Goal: Information Seeking & Learning: Learn about a topic

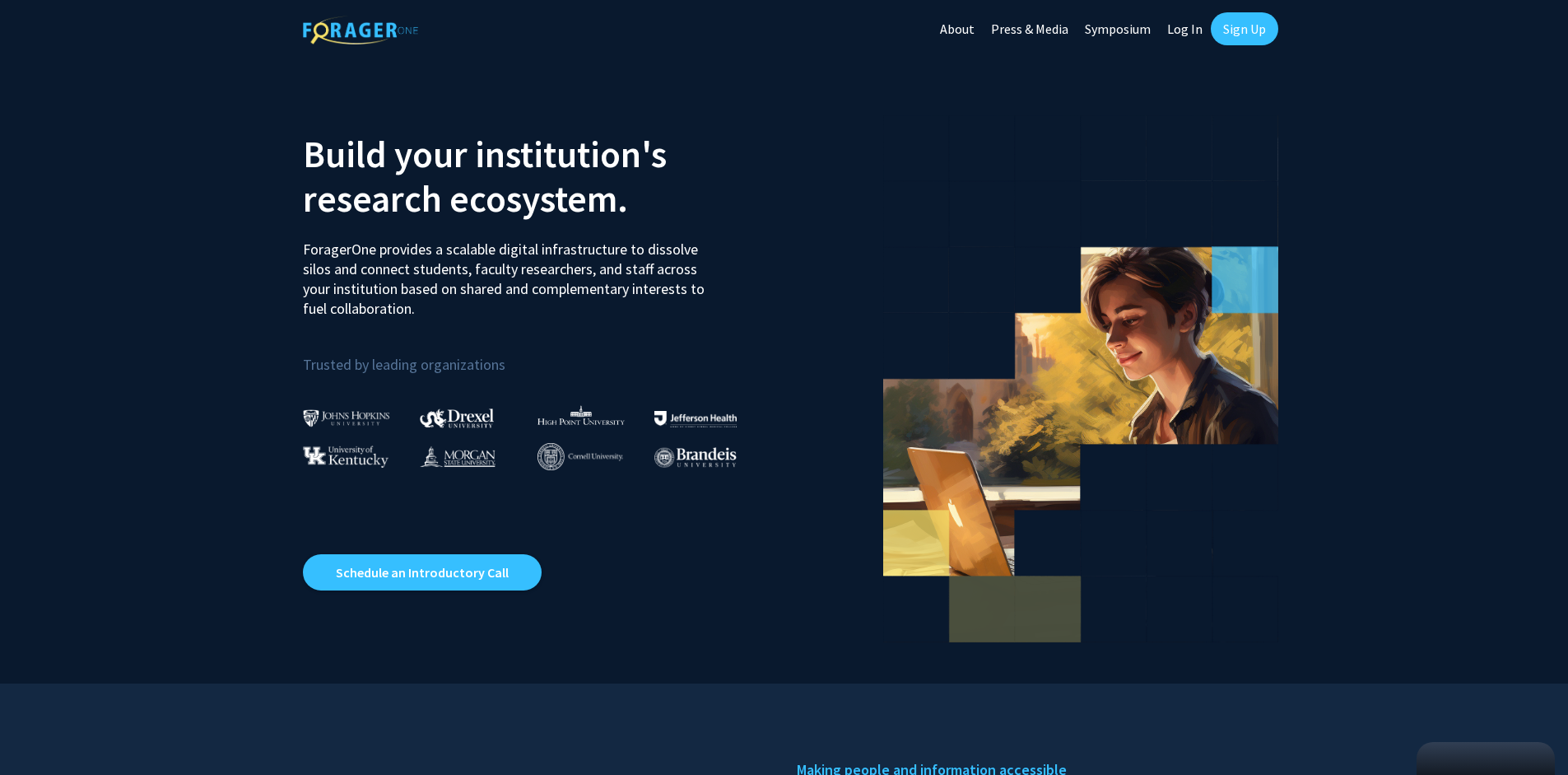
click at [1182, 25] on link "Log In" at bounding box center [1185, 29] width 52 height 57
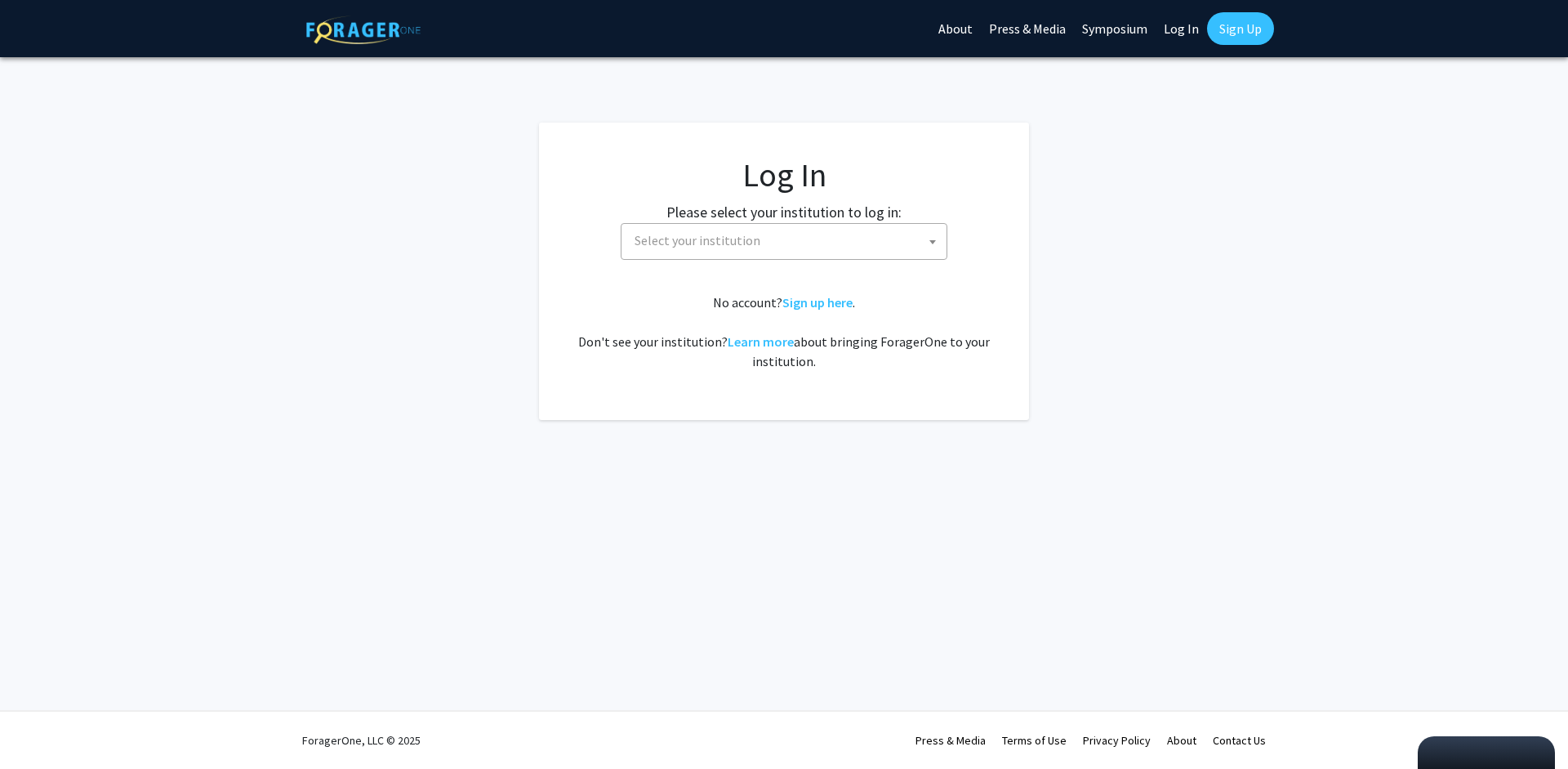
click at [752, 237] on span "Select your institution" at bounding box center [698, 239] width 126 height 16
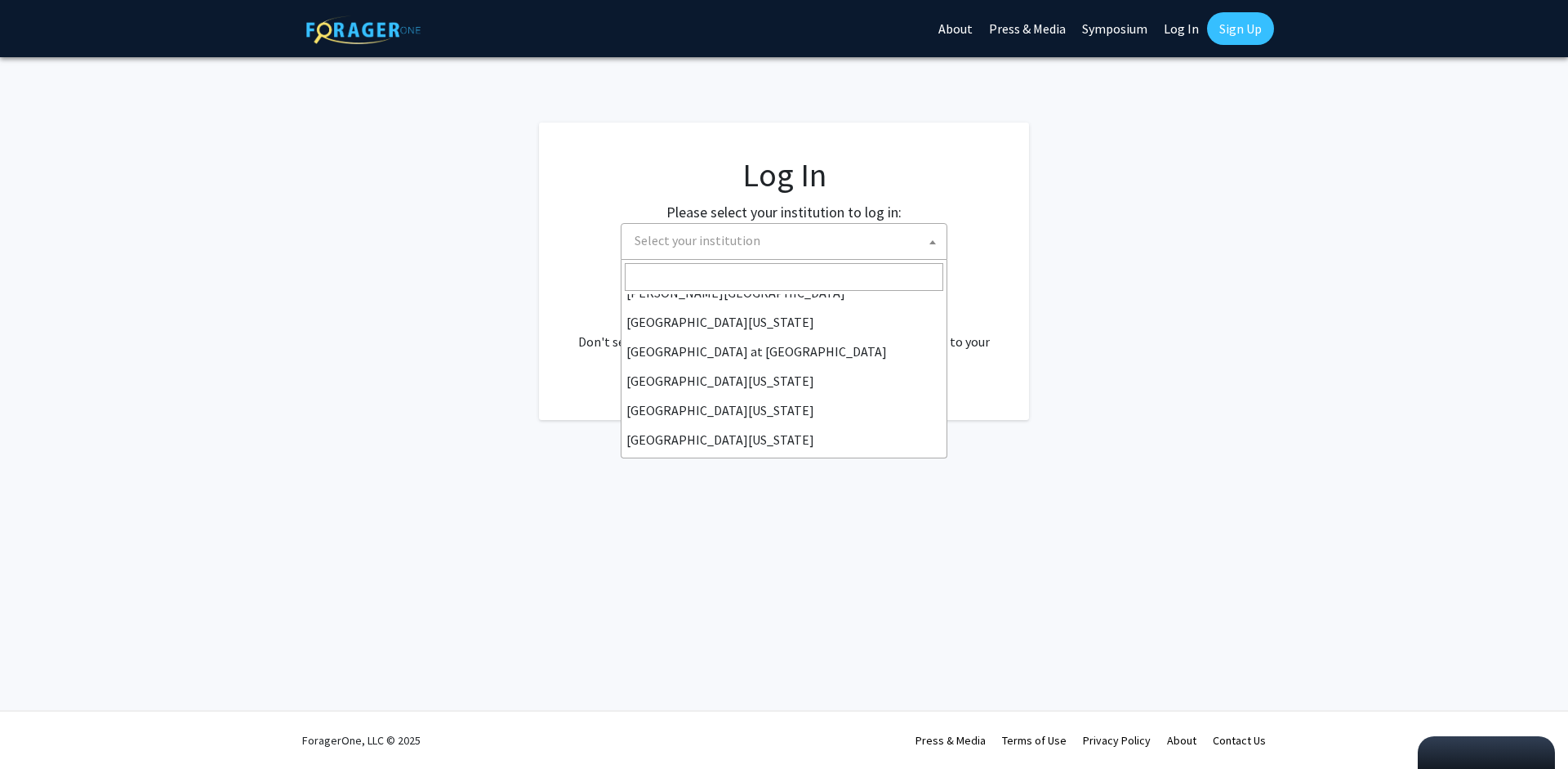
scroll to position [572, 0]
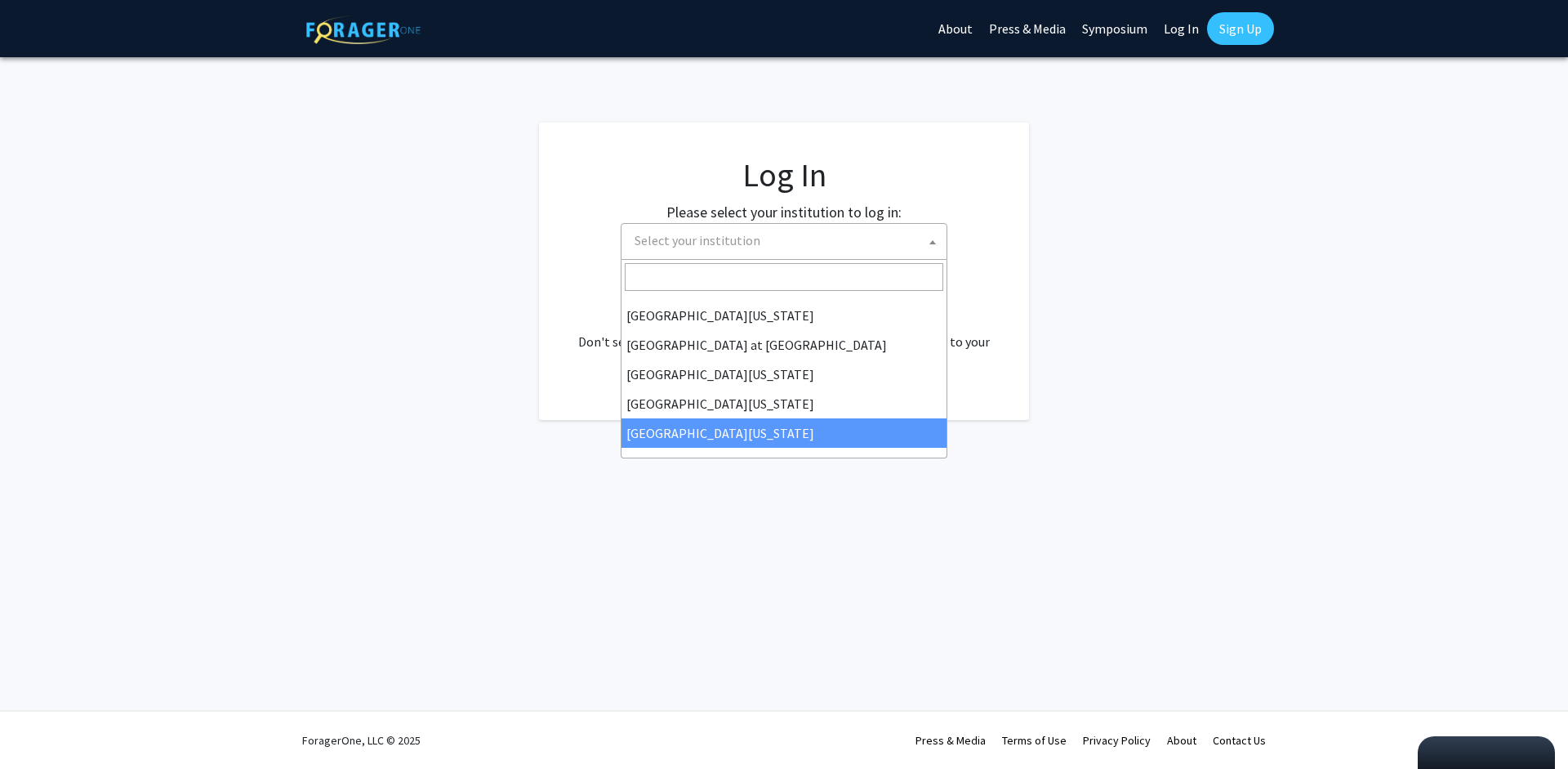
drag, startPoint x: 766, startPoint y: 411, endPoint x: 804, endPoint y: 412, distance: 38.0
select select "33"
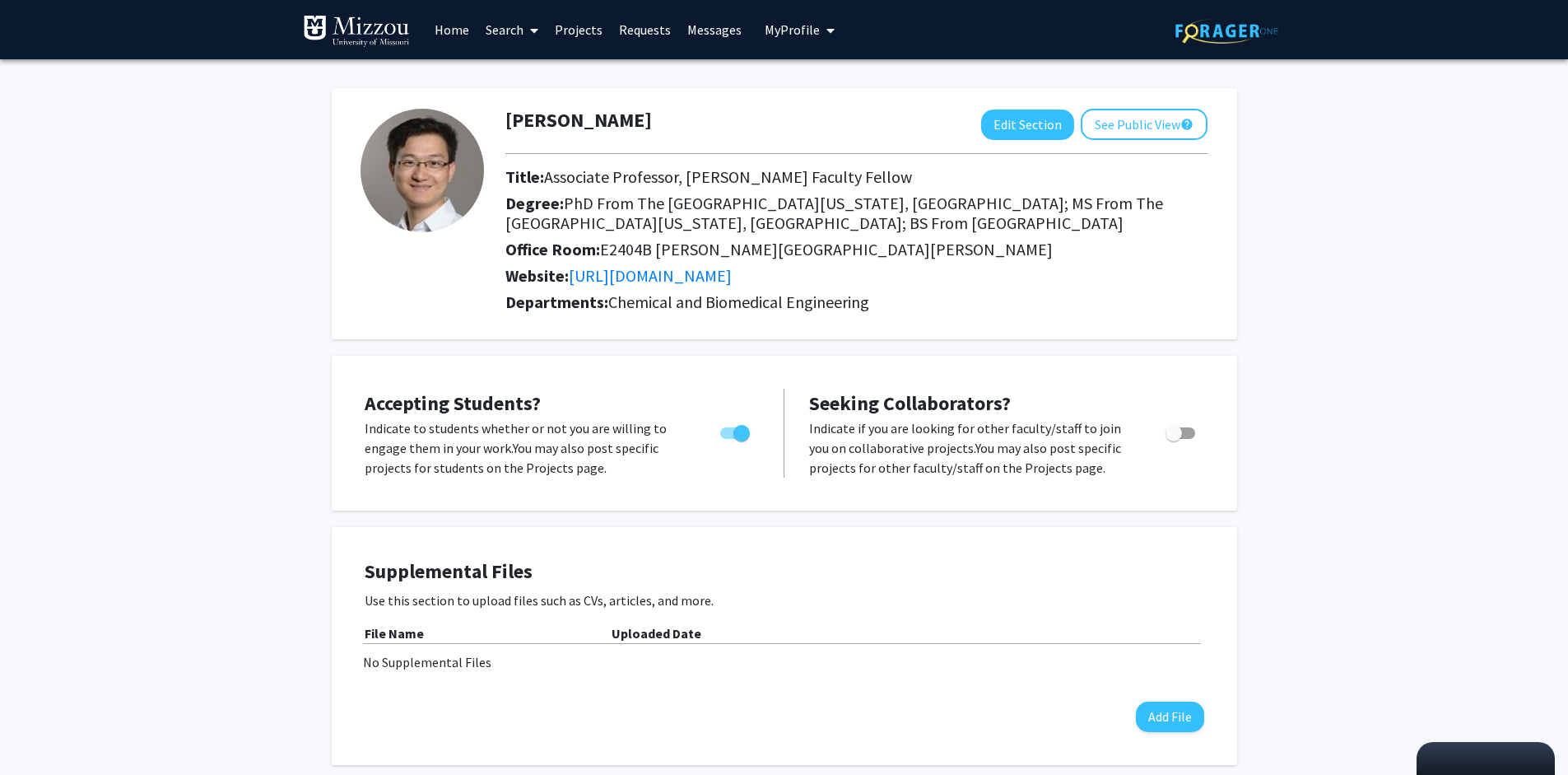
click at [501, 29] on link "Search" at bounding box center [512, 30] width 69 height 57
click at [542, 69] on span "Faculty/Staff" at bounding box center [538, 76] width 121 height 33
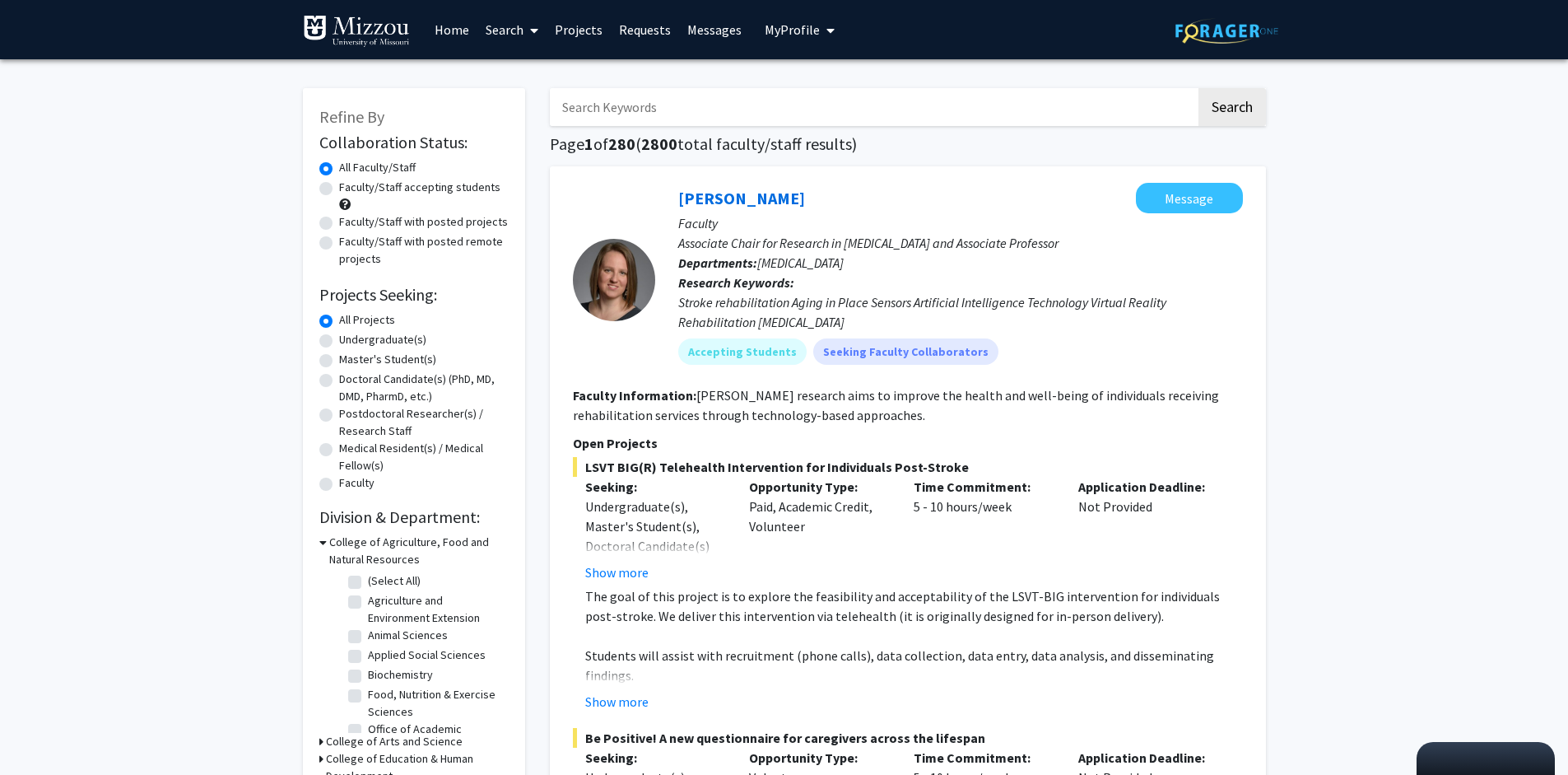
click at [711, 109] on input "Search Keywords" at bounding box center [872, 107] width 646 height 38
click at [1199, 88] on button "Search" at bounding box center [1232, 107] width 68 height 38
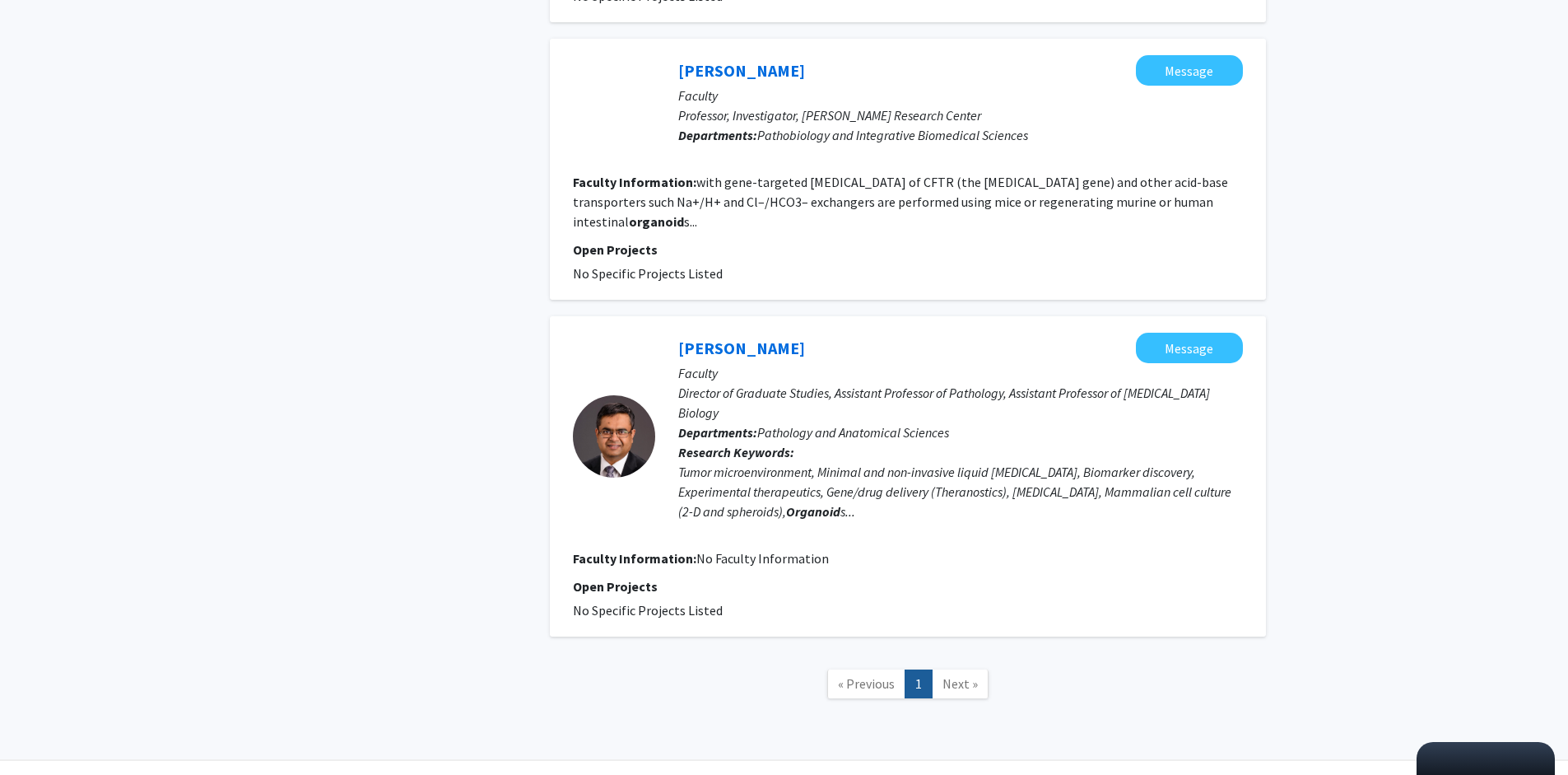
scroll to position [681, 0]
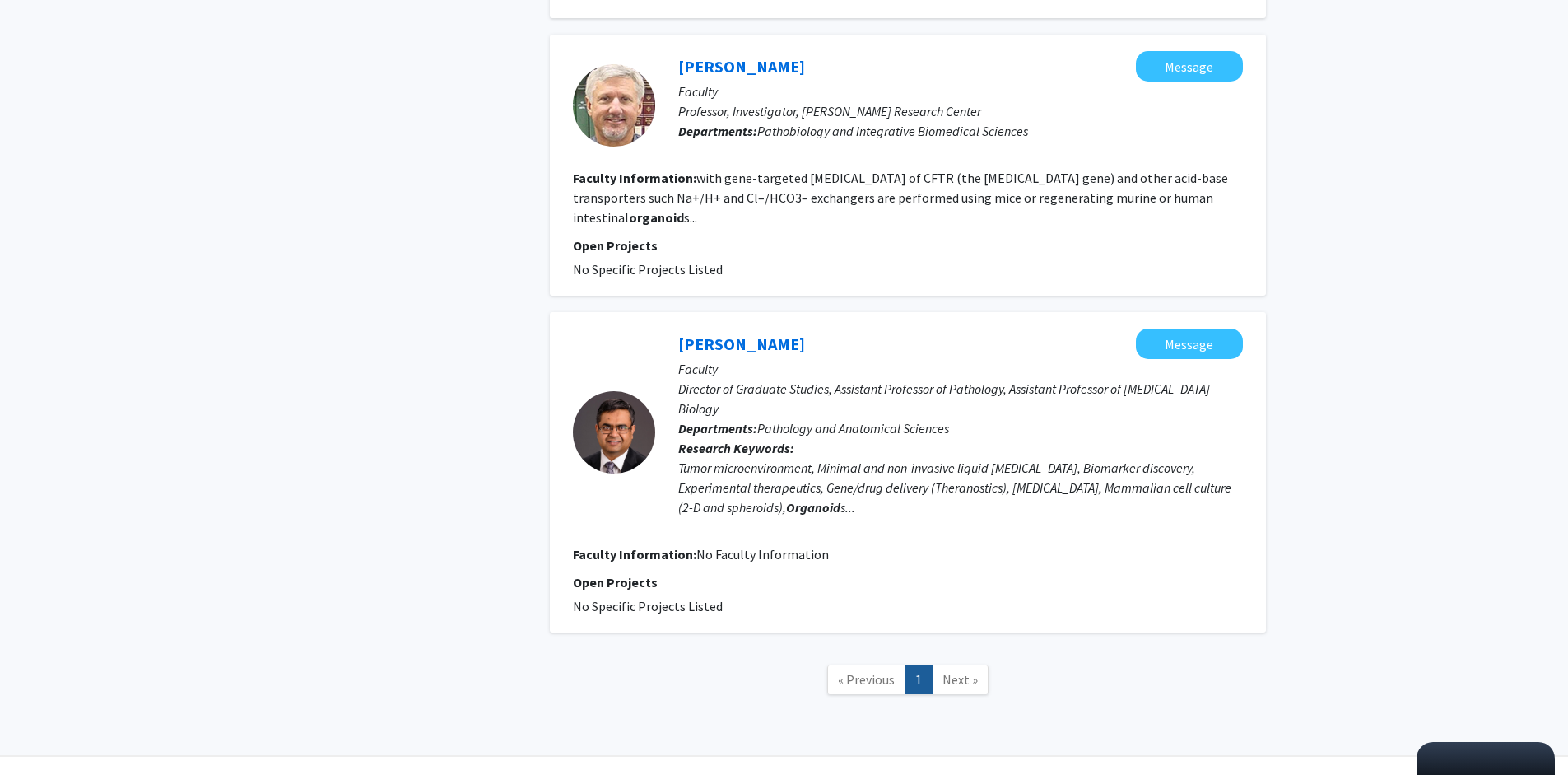
click at [961, 665] on link "Next »" at bounding box center [960, 679] width 56 height 29
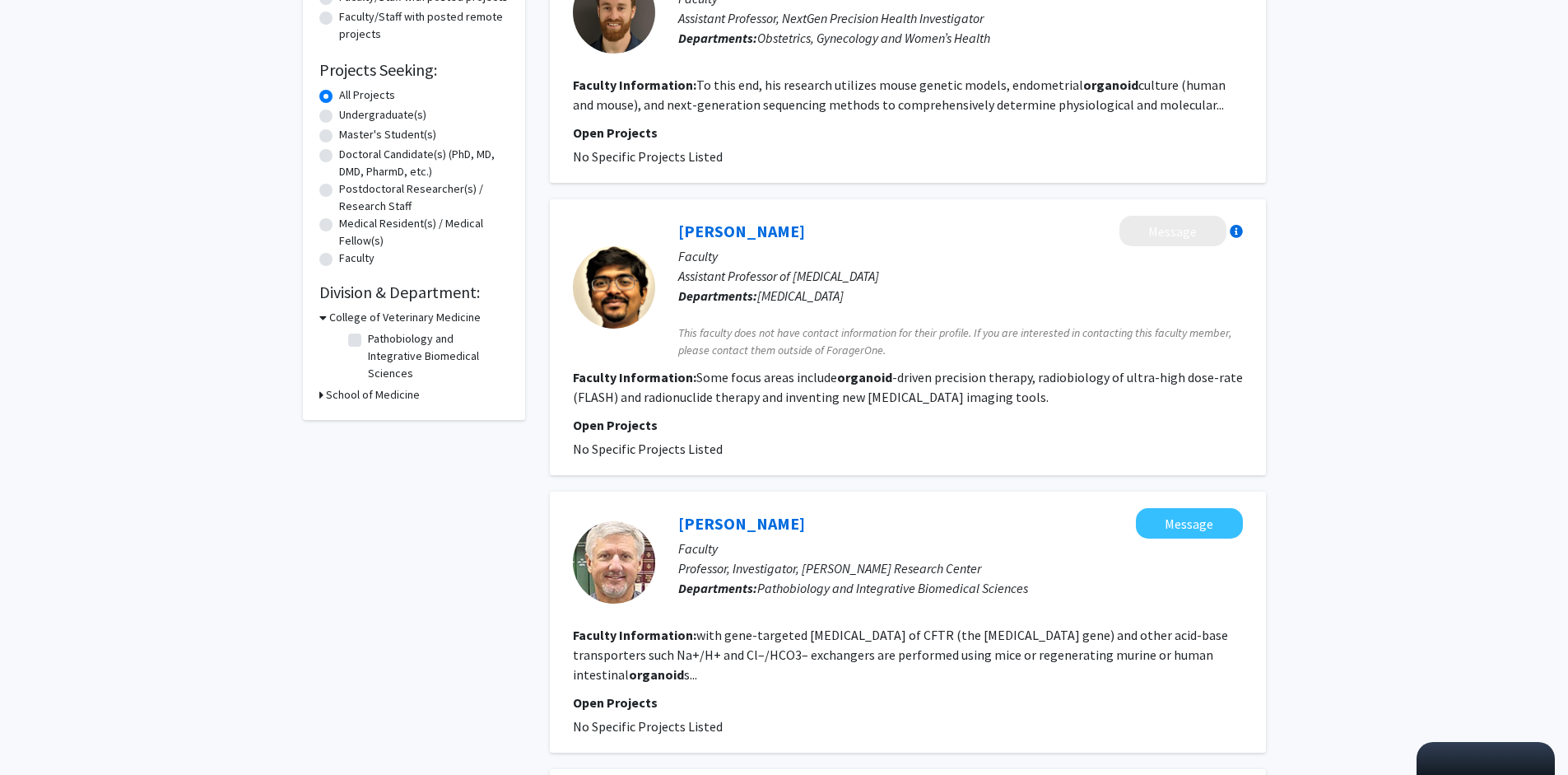
scroll to position [0, 0]
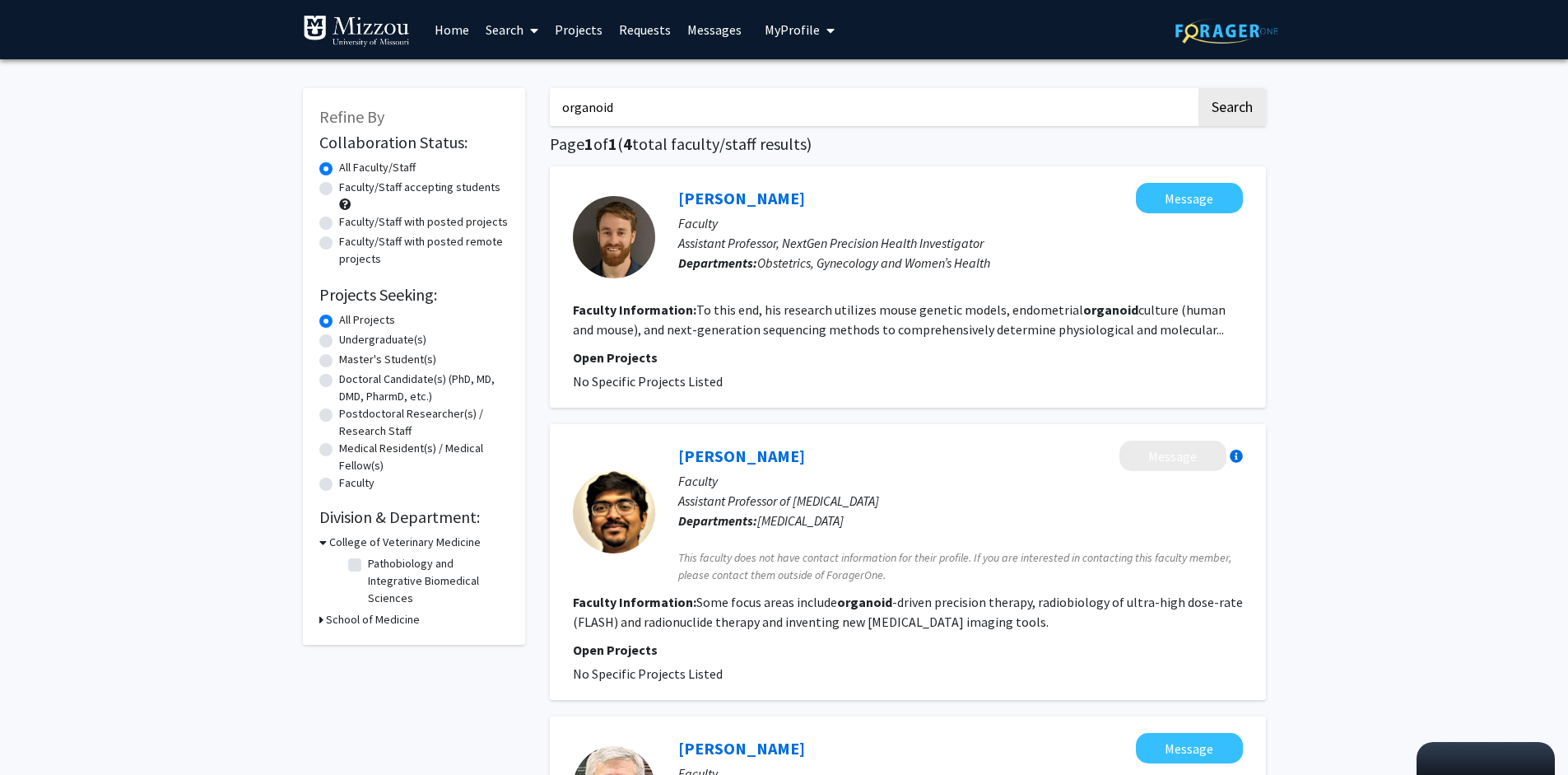
click at [641, 103] on input "organoid" at bounding box center [872, 107] width 646 height 38
drag, startPoint x: 623, startPoint y: 105, endPoint x: 17, endPoint y: 143, distance: 607.2
click at [0, 124] on div "Refine By Collaboration Status: Collaboration Status All Faculty/Staff Collabor…" at bounding box center [784, 753] width 1568 height 1387
click at [1199, 88] on button "Search" at bounding box center [1232, 107] width 68 height 38
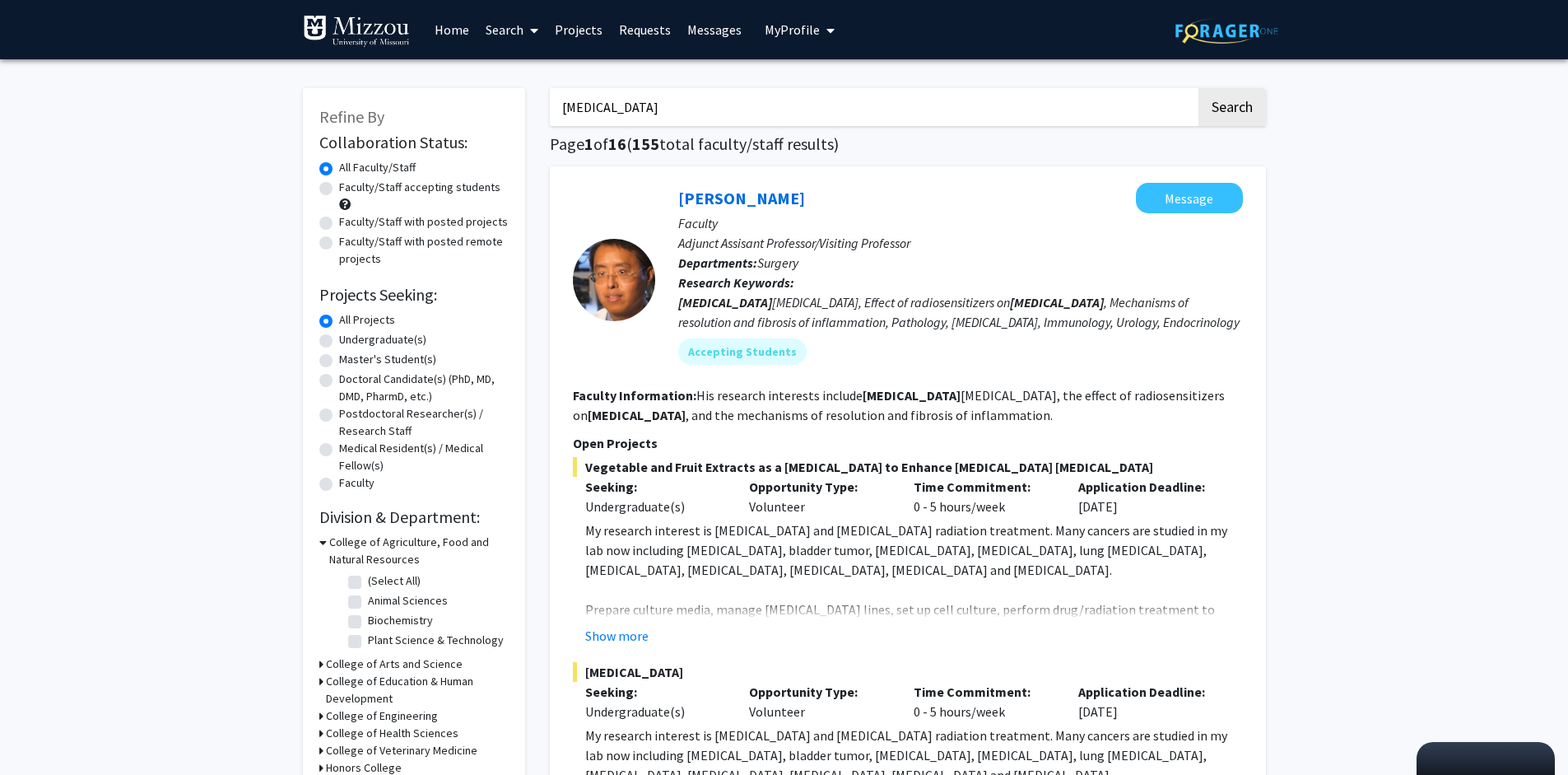
drag, startPoint x: 609, startPoint y: 100, endPoint x: 321, endPoint y: 119, distance: 288.6
type input "organoid"
click at [1239, 109] on button "Search" at bounding box center [1232, 107] width 68 height 38
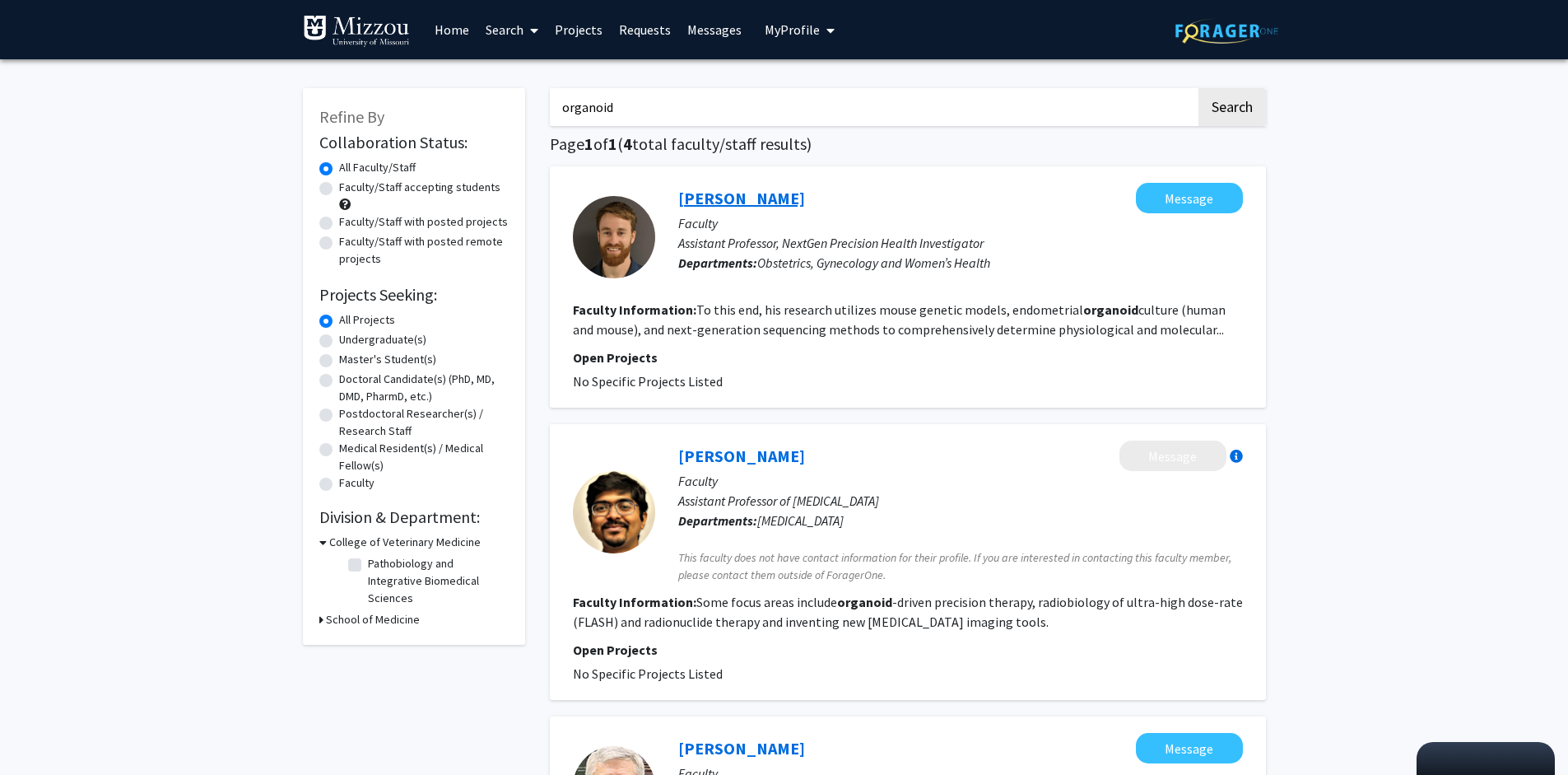
click at [740, 194] on link "Andrew Kelleher" at bounding box center [741, 198] width 127 height 21
click at [1398, 433] on div "Refine By Collaboration Status: Collaboration Status All Faculty/Staff Collabor…" at bounding box center [784, 753] width 1568 height 1387
